Goal: Task Accomplishment & Management: Understand process/instructions

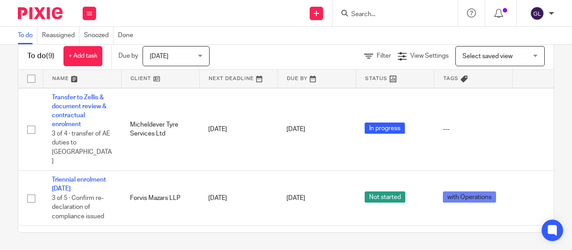
scroll to position [134, 0]
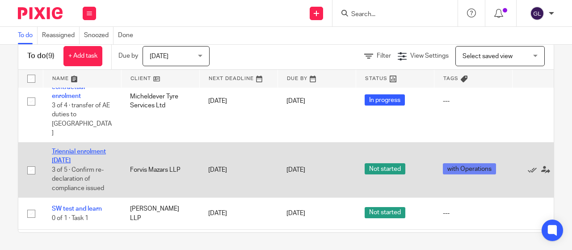
click at [84, 148] on link "Triennial enrolment [DATE]" at bounding box center [79, 155] width 54 height 15
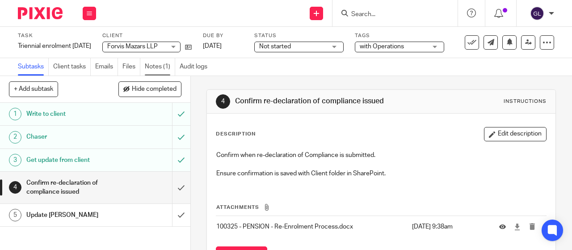
click at [155, 68] on link "Notes (1)" at bounding box center [160, 66] width 30 height 17
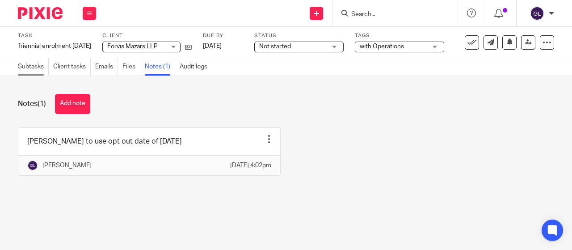
click at [32, 65] on link "Subtasks" at bounding box center [33, 66] width 31 height 17
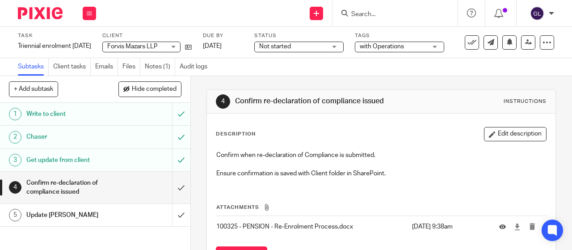
scroll to position [42, 0]
